Goal: Information Seeking & Learning: Learn about a topic

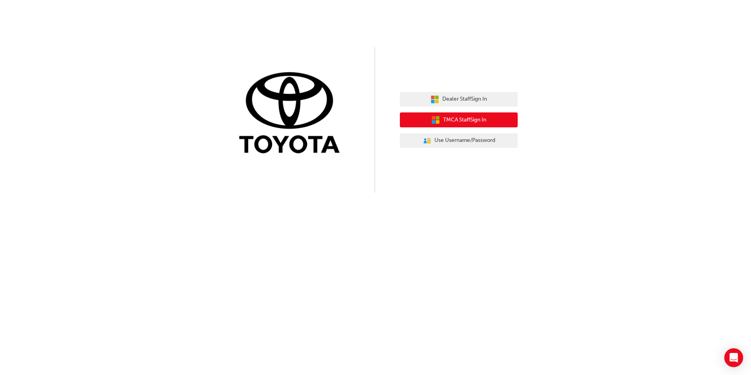
click at [469, 120] on span "TMCA Staff Sign In" at bounding box center [464, 119] width 43 height 9
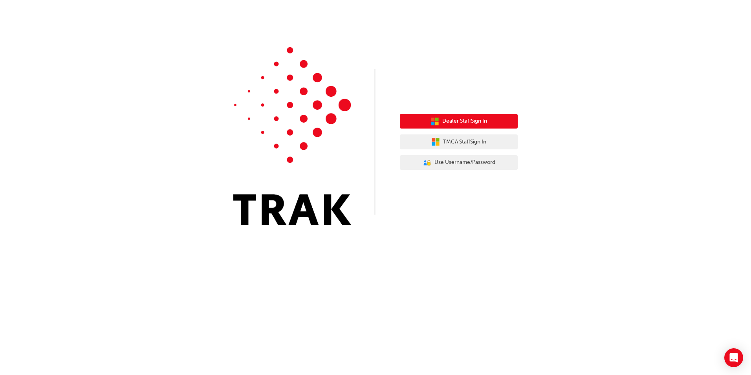
click at [452, 119] on span "Dealer Staff Sign In" at bounding box center [464, 121] width 45 height 9
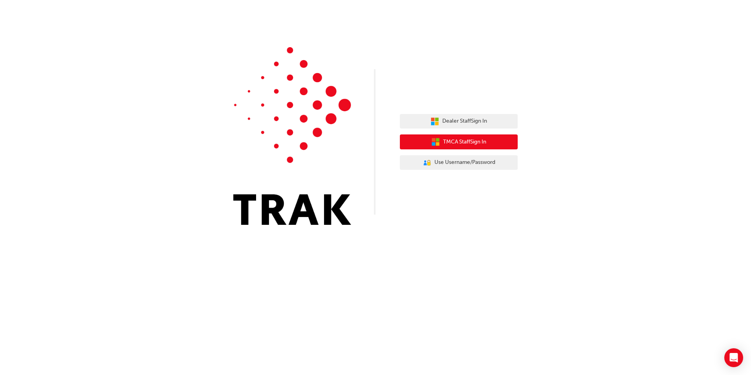
click at [460, 138] on span "TMCA Staff Sign In" at bounding box center [464, 141] width 43 height 9
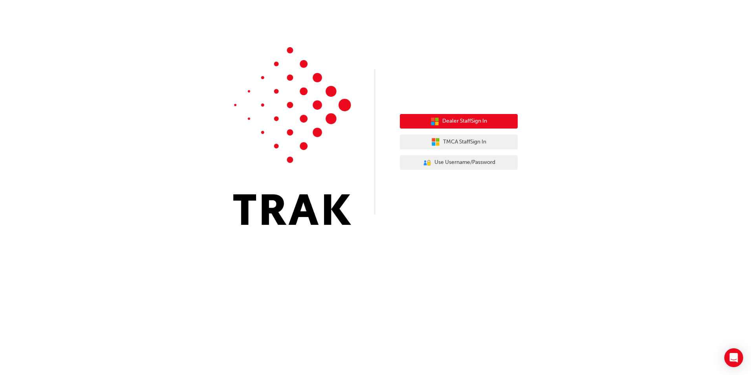
click at [460, 119] on span "Dealer Staff Sign In" at bounding box center [464, 121] width 45 height 9
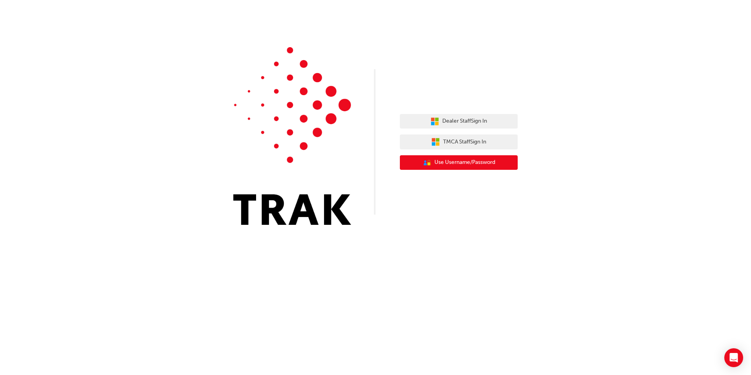
click at [478, 166] on span "Use Username/Password" at bounding box center [464, 162] width 61 height 9
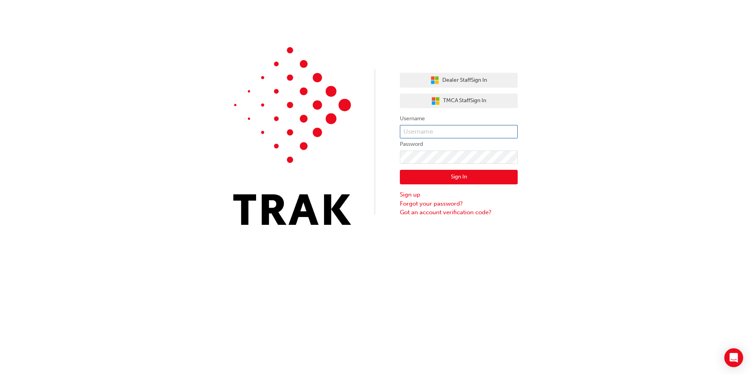
click at [457, 135] on input "text" at bounding box center [459, 131] width 118 height 13
type input "[PERSON_NAME][EMAIL_ADDRESS][DOMAIN_NAME]"
click button "Sign In" at bounding box center [459, 177] width 118 height 15
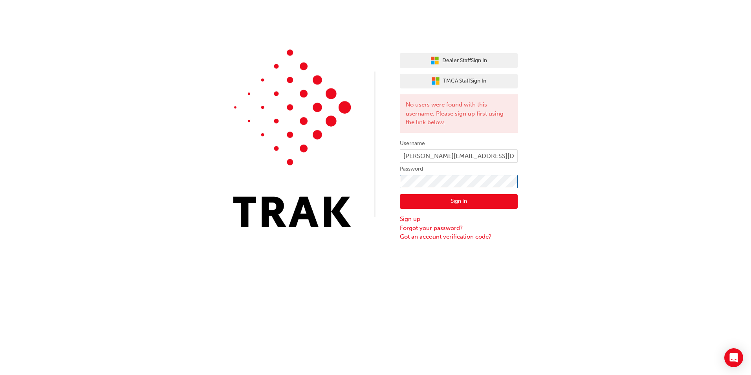
click at [9, 178] on div "Dealer Staff Sign In TMCA Staff Sign In No users were found with this username.…" at bounding box center [375, 120] width 751 height 241
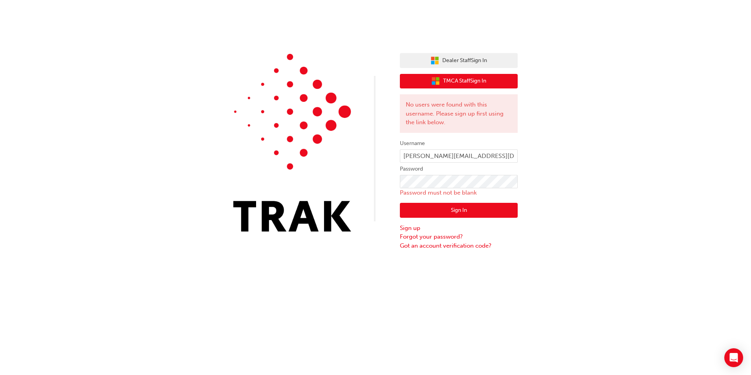
click at [470, 77] on span "TMCA Staff Sign In" at bounding box center [464, 81] width 43 height 9
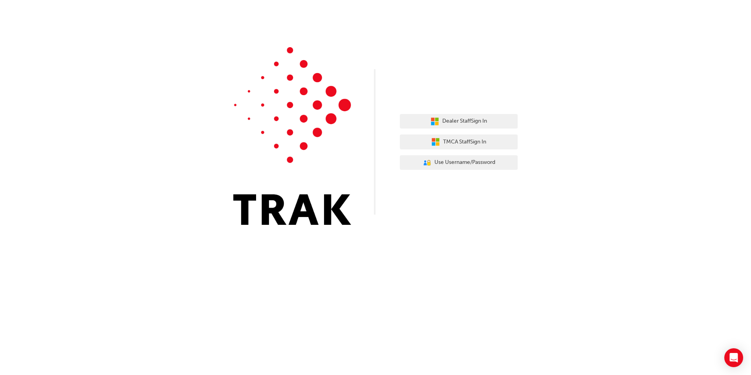
click at [464, 235] on div "Dealer Staff Sign In TMCA Staff Sign In User Authentication Icon - Blue Person,…" at bounding box center [375, 118] width 751 height 236
click at [460, 231] on div "Dealer Staff Sign In TMCA Staff Sign In User Authentication Icon - Blue Person,…" at bounding box center [375, 118] width 751 height 236
click at [447, 119] on span "Dealer Staff Sign In" at bounding box center [464, 121] width 45 height 9
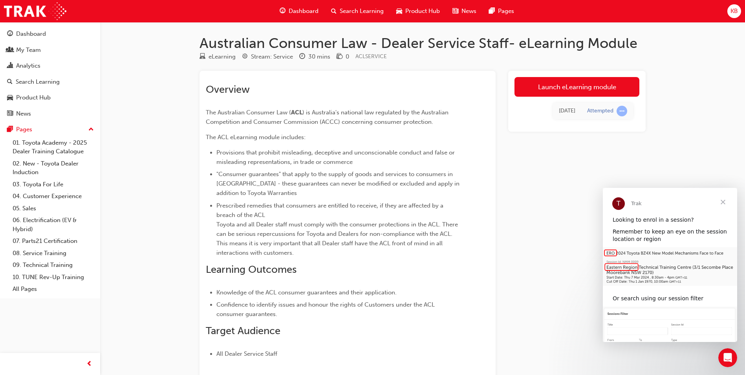
click at [727, 203] on span "Close" at bounding box center [723, 202] width 28 height 28
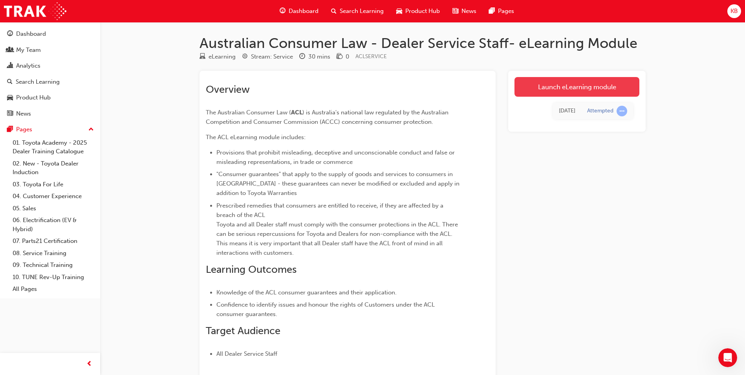
click at [594, 91] on link "Launch eLearning module" at bounding box center [577, 87] width 125 height 20
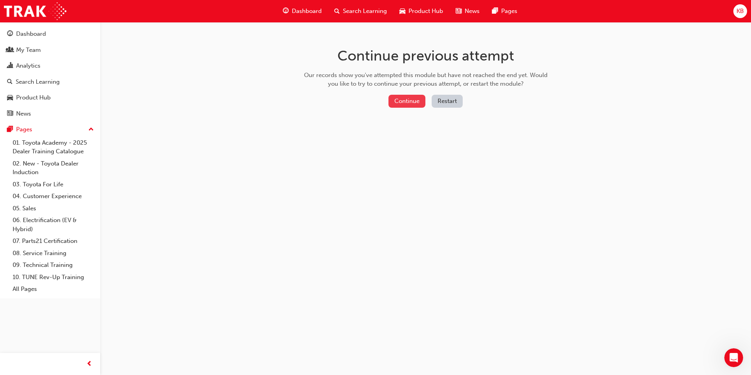
click at [406, 95] on button "Continue" at bounding box center [406, 101] width 37 height 13
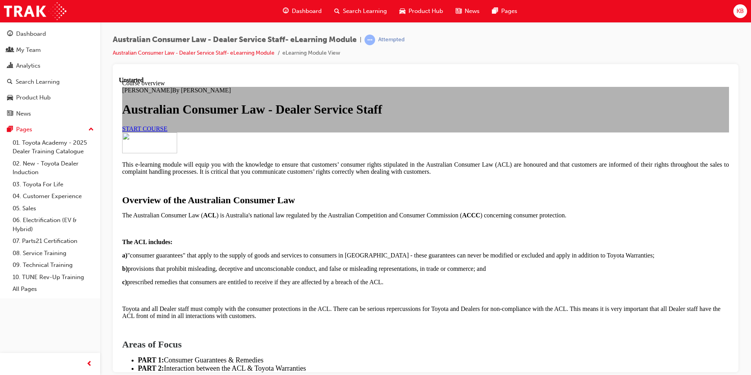
scroll to position [39, 0]
click at [167, 132] on span "START COURSE" at bounding box center [144, 128] width 45 height 7
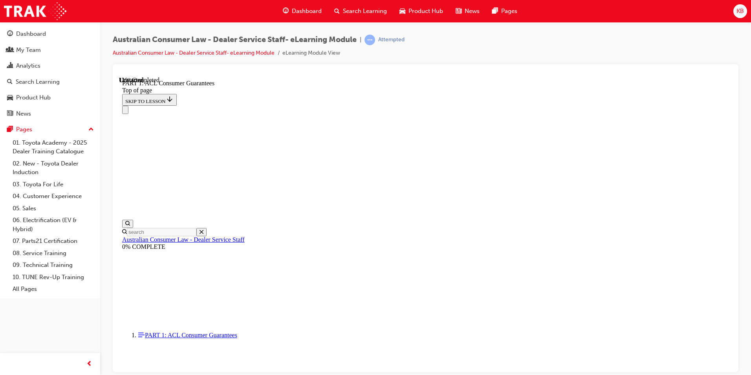
scroll to position [1289, 0]
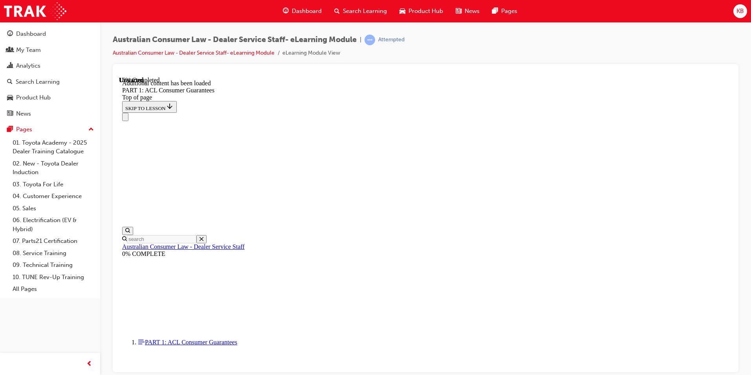
scroll to position [1500, 0]
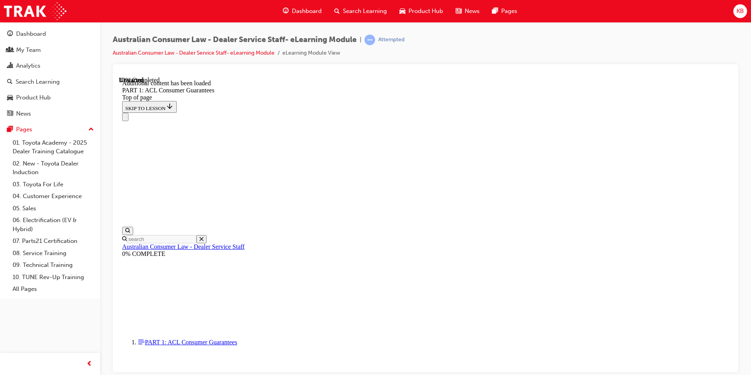
scroll to position [2148, 0]
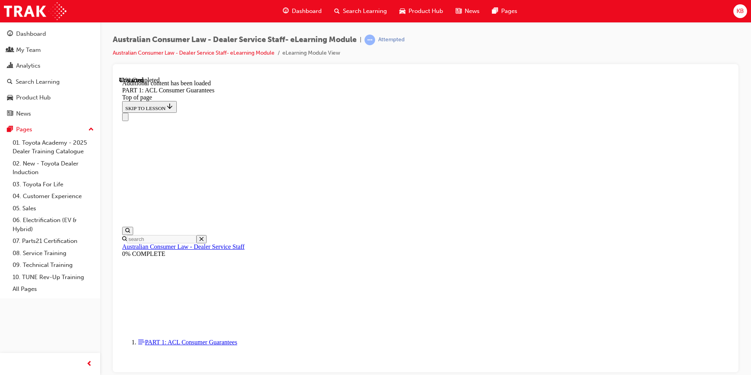
scroll to position [3020, 0]
drag, startPoint x: 580, startPoint y: 216, endPoint x: 579, endPoint y: 222, distance: 5.2
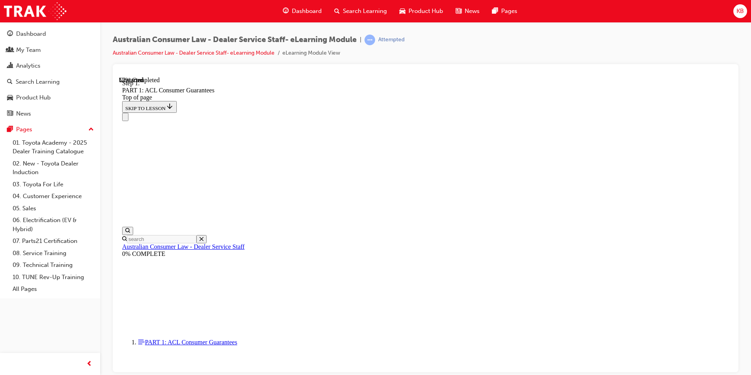
scroll to position [3853, 0]
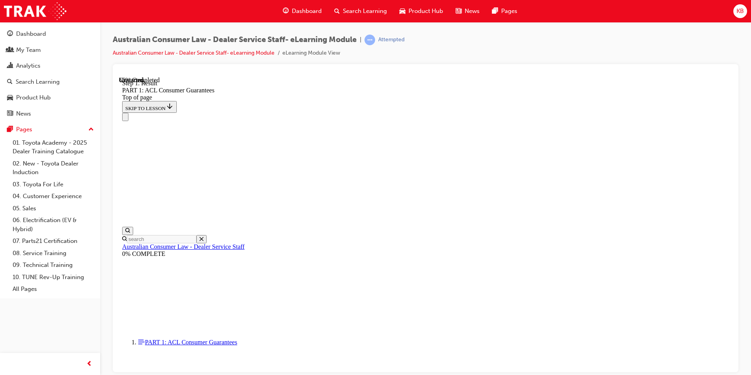
scroll to position [4757, 0]
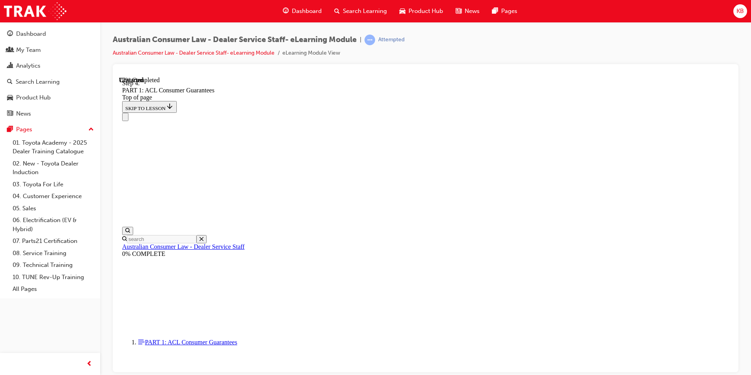
scroll to position [5975, 0]
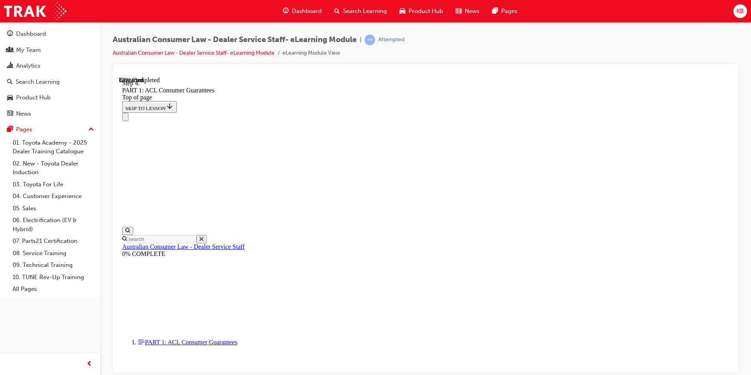
scroll to position [6847, 0]
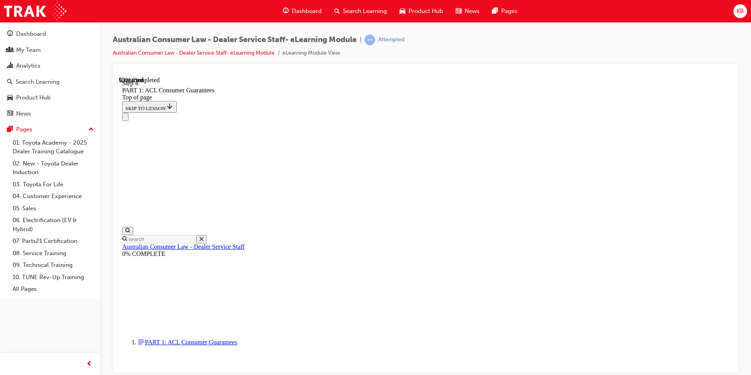
drag, startPoint x: 419, startPoint y: 222, endPoint x: 418, endPoint y: 124, distance: 97.8
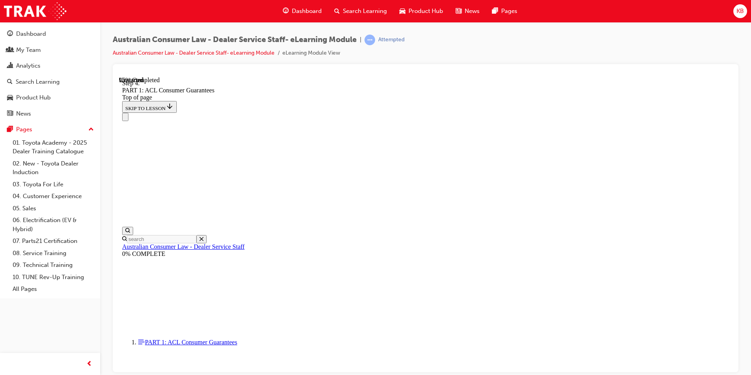
drag, startPoint x: 364, startPoint y: 124, endPoint x: 494, endPoint y: 276, distance: 199.8
drag, startPoint x: 384, startPoint y: 307, endPoint x: 365, endPoint y: 305, distance: 19.0
drag, startPoint x: 369, startPoint y: 222, endPoint x: 505, endPoint y: 130, distance: 164.1
drag, startPoint x: 379, startPoint y: 304, endPoint x: 375, endPoint y: 259, distance: 44.9
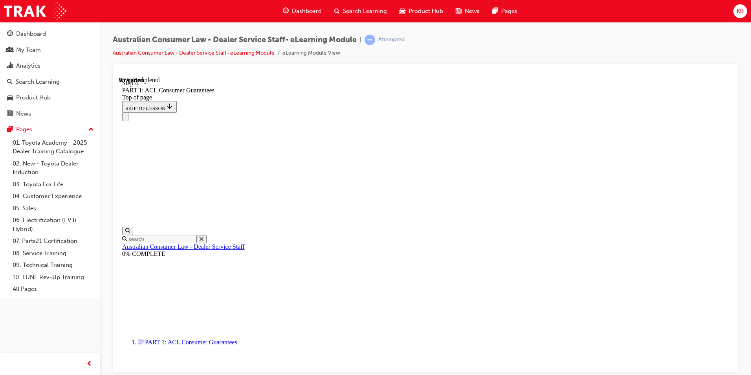
scroll to position [8370, 0]
drag, startPoint x: 366, startPoint y: 160, endPoint x: 447, endPoint y: 264, distance: 131.8
drag, startPoint x: 358, startPoint y: 137, endPoint x: 469, endPoint y: 289, distance: 187.7
drag, startPoint x: 370, startPoint y: 177, endPoint x: 480, endPoint y: 272, distance: 144.8
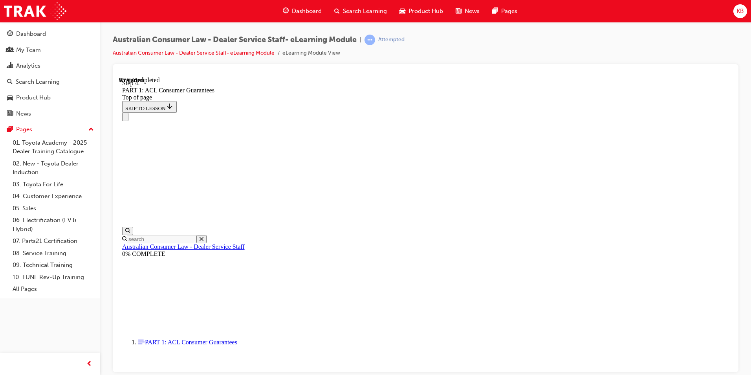
drag, startPoint x: 383, startPoint y: 315, endPoint x: 399, endPoint y: 356, distance: 44.3
drag, startPoint x: 362, startPoint y: 248, endPoint x: 445, endPoint y: 202, distance: 95.1
drag, startPoint x: 391, startPoint y: 203, endPoint x: 491, endPoint y: 205, distance: 99.4
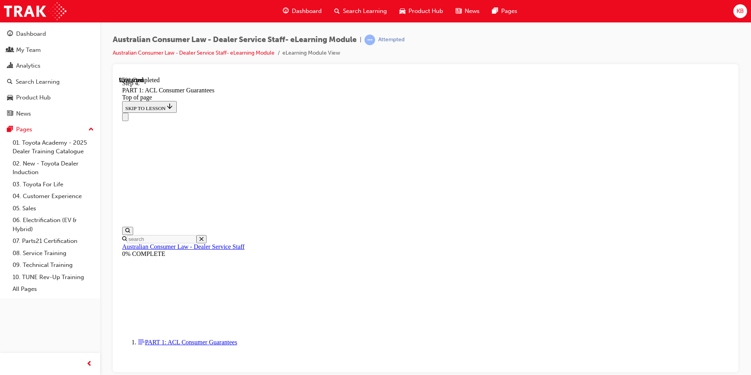
drag, startPoint x: 390, startPoint y: 245, endPoint x: 539, endPoint y: 267, distance: 150.5
drag, startPoint x: 438, startPoint y: 264, endPoint x: 460, endPoint y: 251, distance: 25.2
drag, startPoint x: 458, startPoint y: 251, endPoint x: 507, endPoint y: 253, distance: 48.7
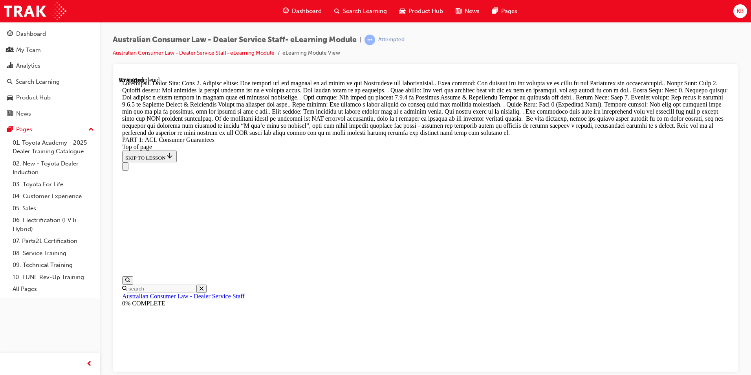
scroll to position [8350, 0]
drag, startPoint x: 421, startPoint y: 301, endPoint x: 431, endPoint y: 292, distance: 13.3
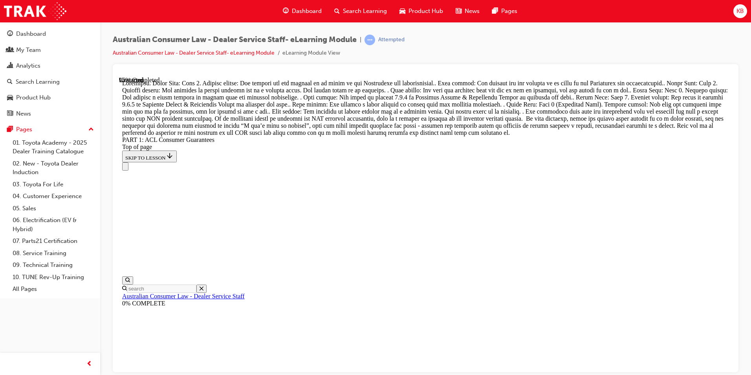
drag, startPoint x: 365, startPoint y: 325, endPoint x: 381, endPoint y: 144, distance: 181.7
drag, startPoint x: 373, startPoint y: 333, endPoint x: 522, endPoint y: 148, distance: 237.2
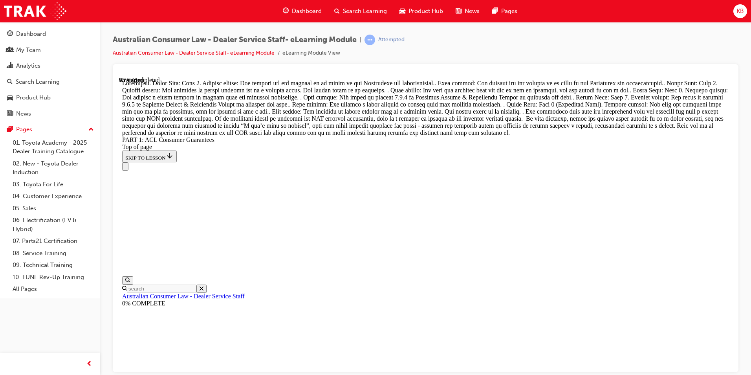
drag, startPoint x: 363, startPoint y: 186, endPoint x: 498, endPoint y: 337, distance: 202.5
drag, startPoint x: 379, startPoint y: 234, endPoint x: 467, endPoint y: 189, distance: 98.4
drag, startPoint x: 397, startPoint y: 282, endPoint x: 496, endPoint y: 234, distance: 110.1
drag, startPoint x: 419, startPoint y: 274, endPoint x: 502, endPoint y: 285, distance: 83.5
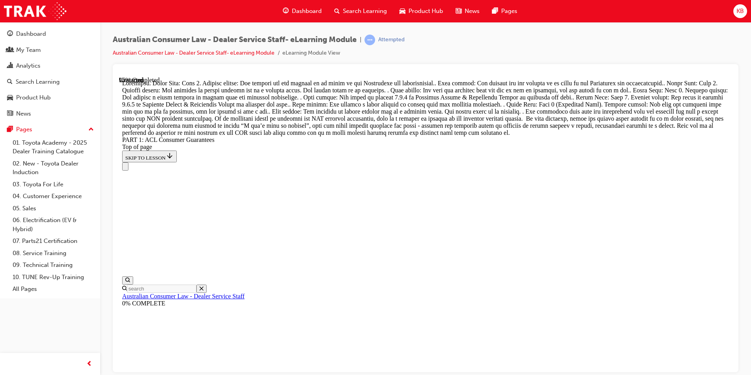
drag, startPoint x: 397, startPoint y: 203, endPoint x: 509, endPoint y: 159, distance: 120.4
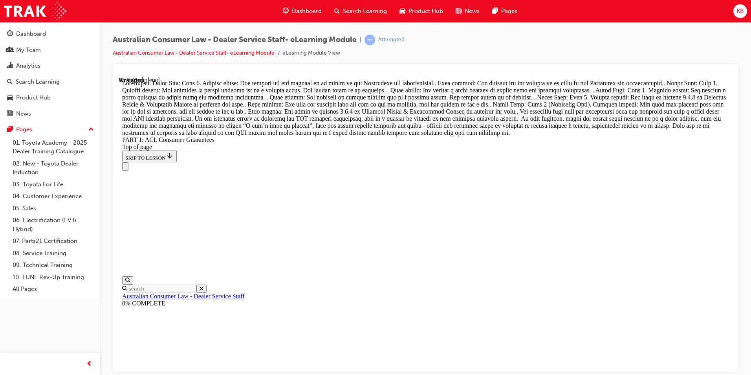
drag, startPoint x: 413, startPoint y: 198, endPoint x: 493, endPoint y: 201, distance: 79.8
drag, startPoint x: 409, startPoint y: 239, endPoint x: 509, endPoint y: 247, distance: 100.5
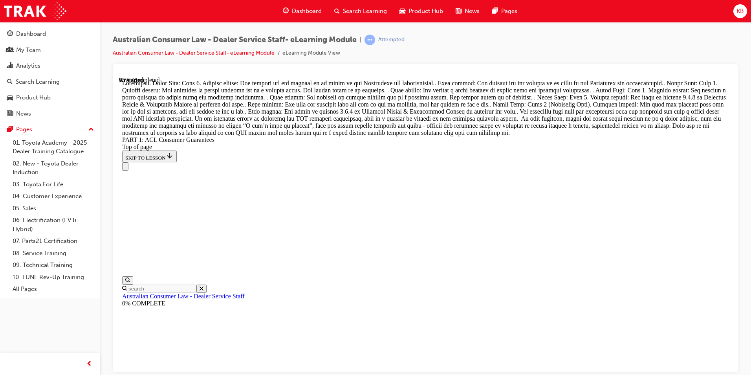
drag, startPoint x: 424, startPoint y: 286, endPoint x: 524, endPoint y: 246, distance: 108.0
drag, startPoint x: 424, startPoint y: 291, endPoint x: 512, endPoint y: 305, distance: 89.4
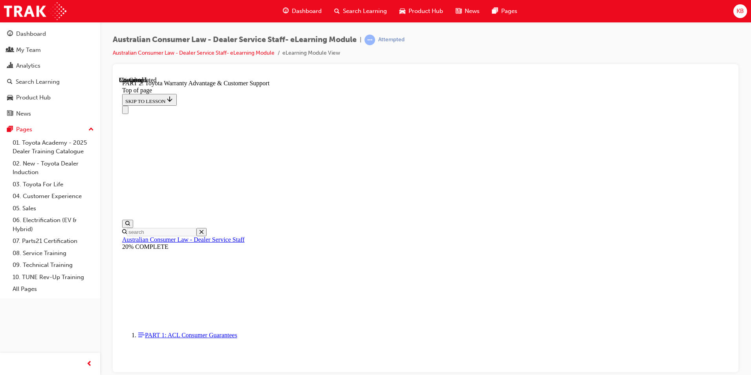
scroll to position [535, 0]
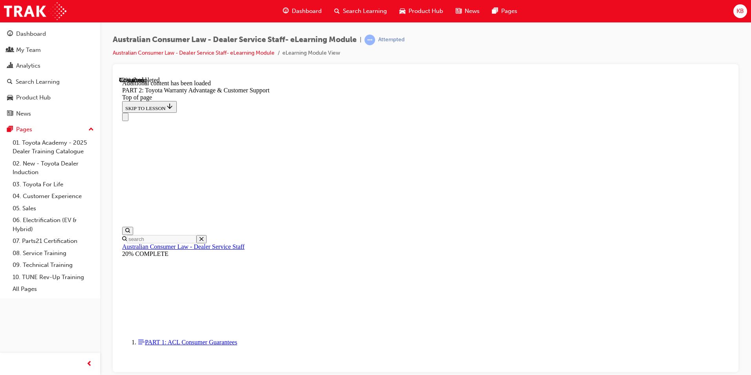
scroll to position [1386, 0]
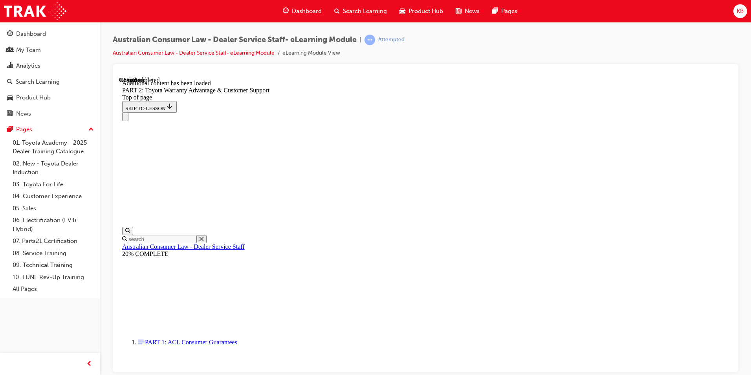
scroll to position [1447, 0]
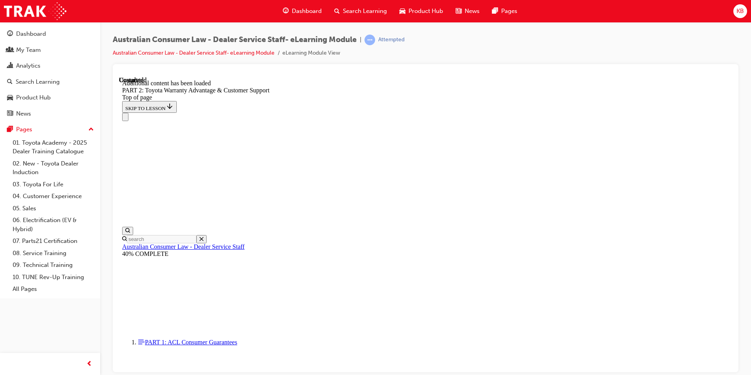
scroll to position [3258, 0]
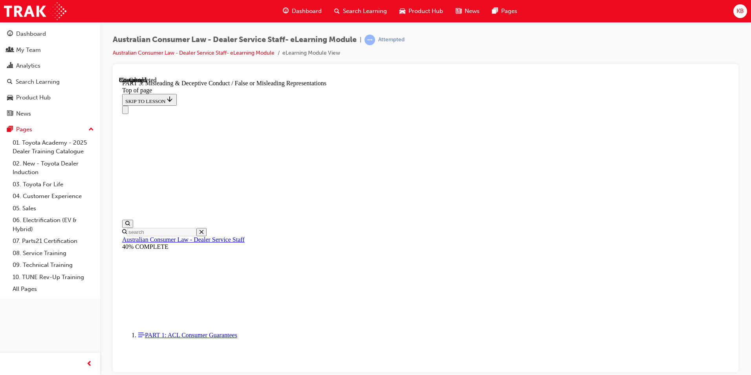
scroll to position [496, 0]
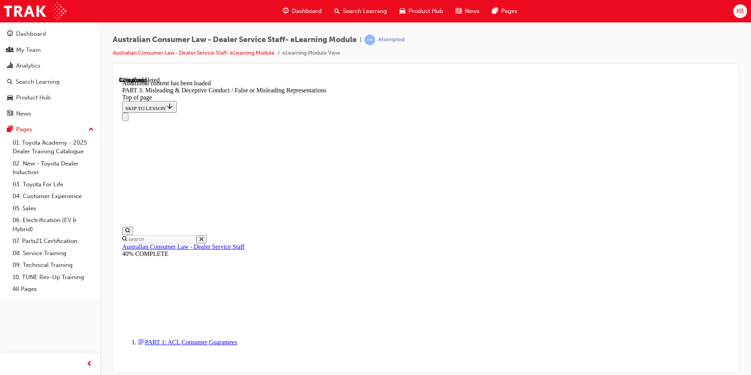
scroll to position [1830, 0]
drag, startPoint x: 475, startPoint y: 346, endPoint x: 483, endPoint y: 339, distance: 10.6
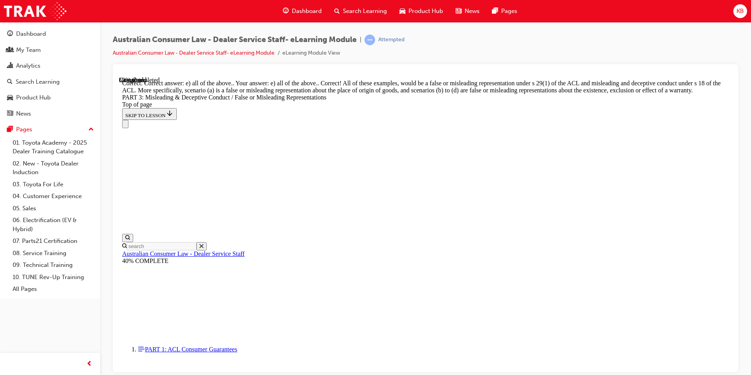
scroll to position [2065, 0]
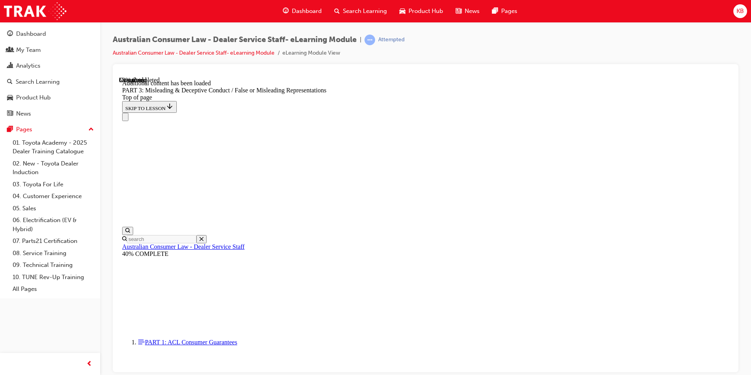
scroll to position [2277, 0]
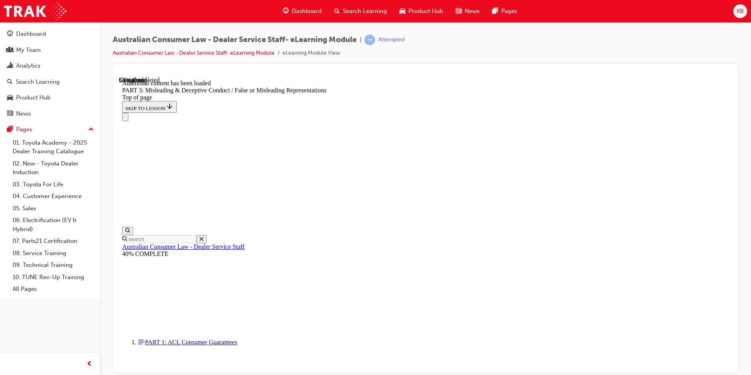
scroll to position [2349, 0]
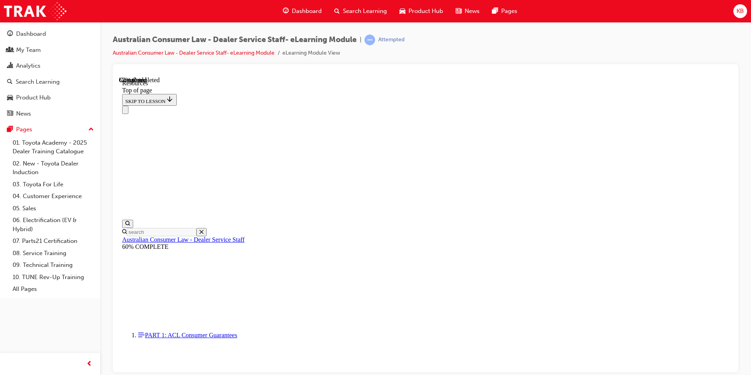
scroll to position [363, 0]
